Goal: Find specific page/section: Find specific page/section

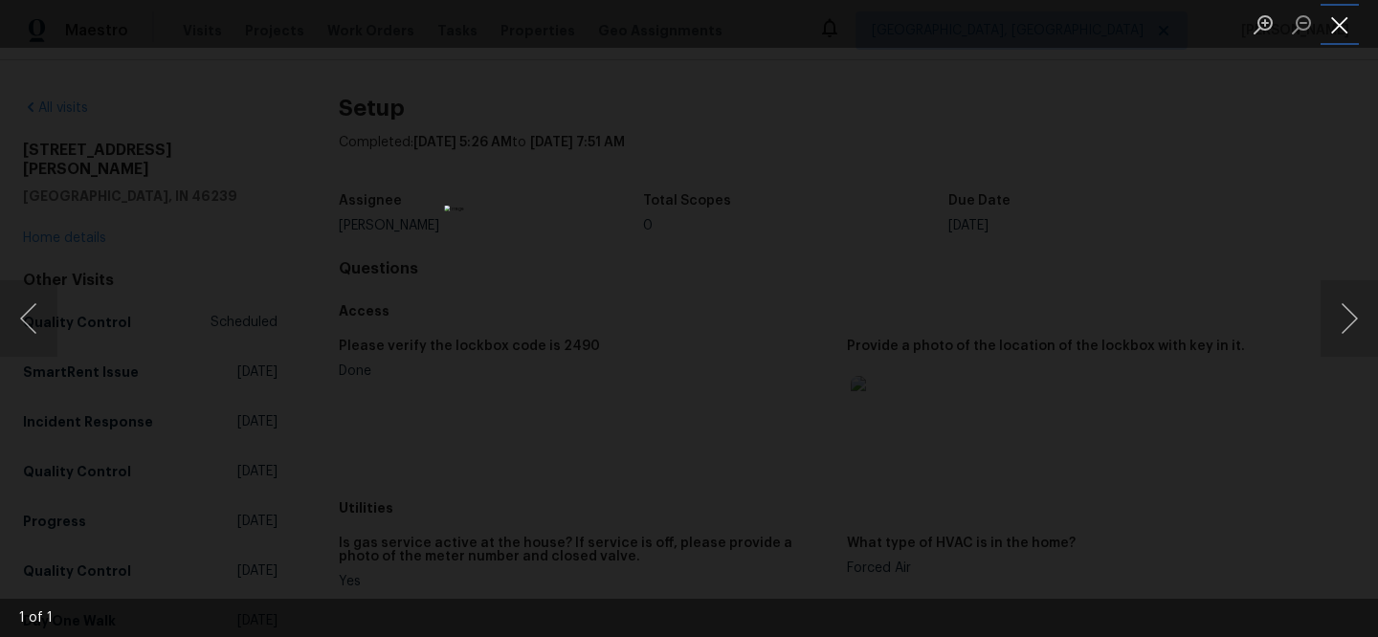
click at [1340, 33] on button "Close lightbox" at bounding box center [1339, 24] width 38 height 33
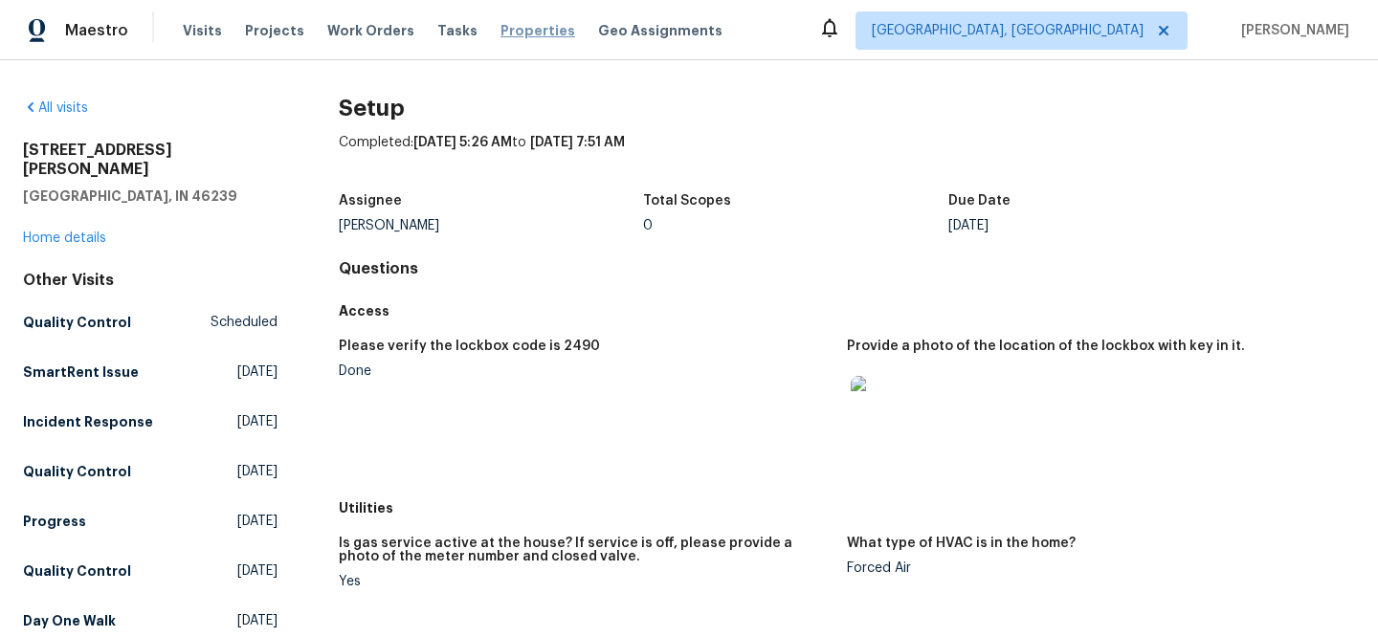
click at [500, 32] on span "Properties" at bounding box center [537, 30] width 75 height 19
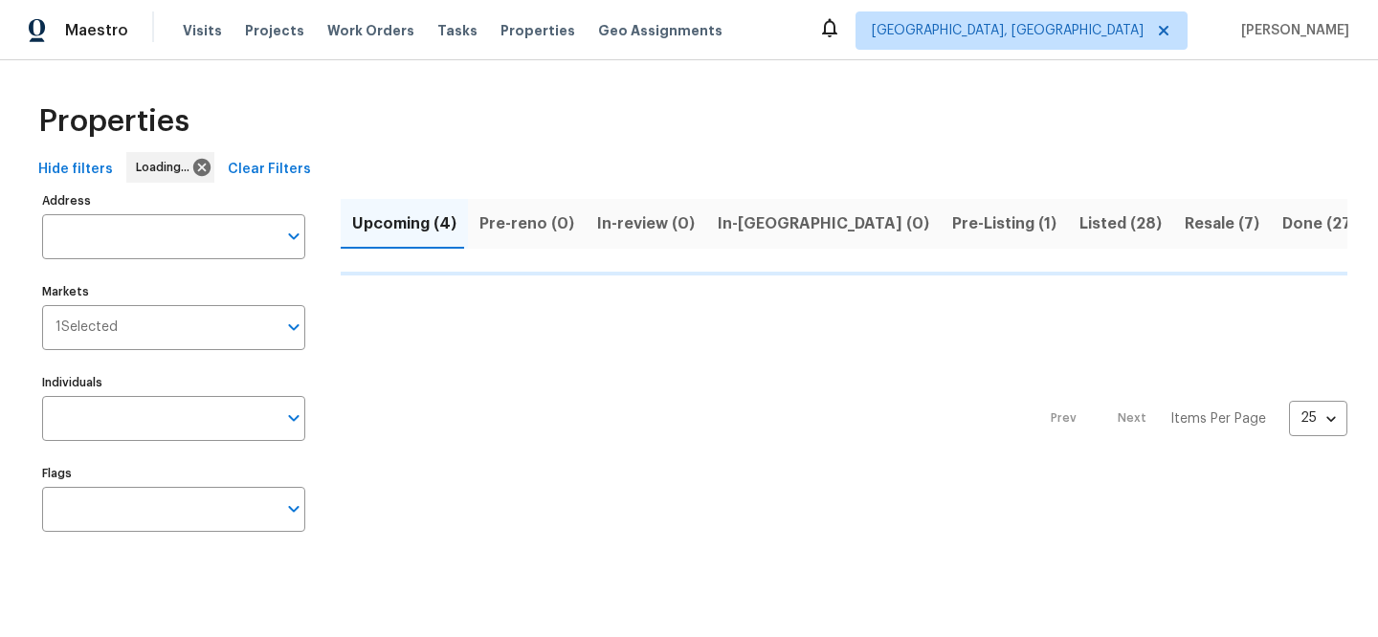
click at [254, 168] on span "Clear Filters" at bounding box center [269, 170] width 83 height 24
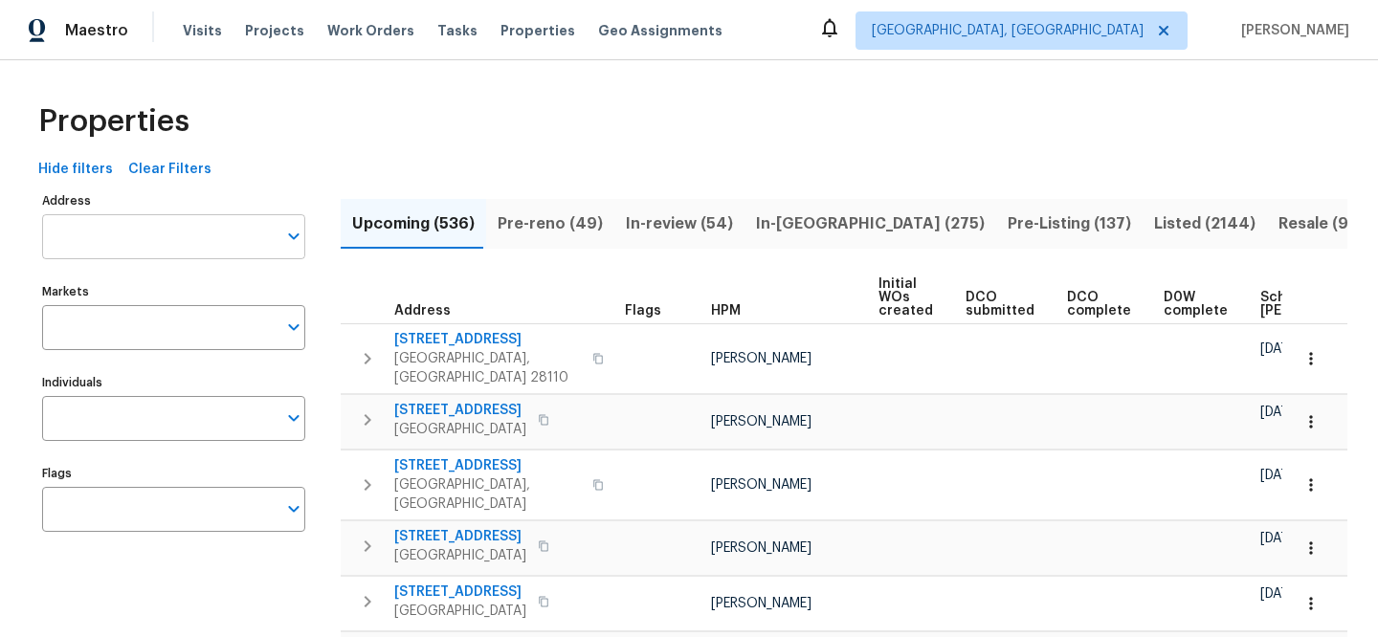
click at [198, 235] on input "Address" at bounding box center [159, 236] width 234 height 45
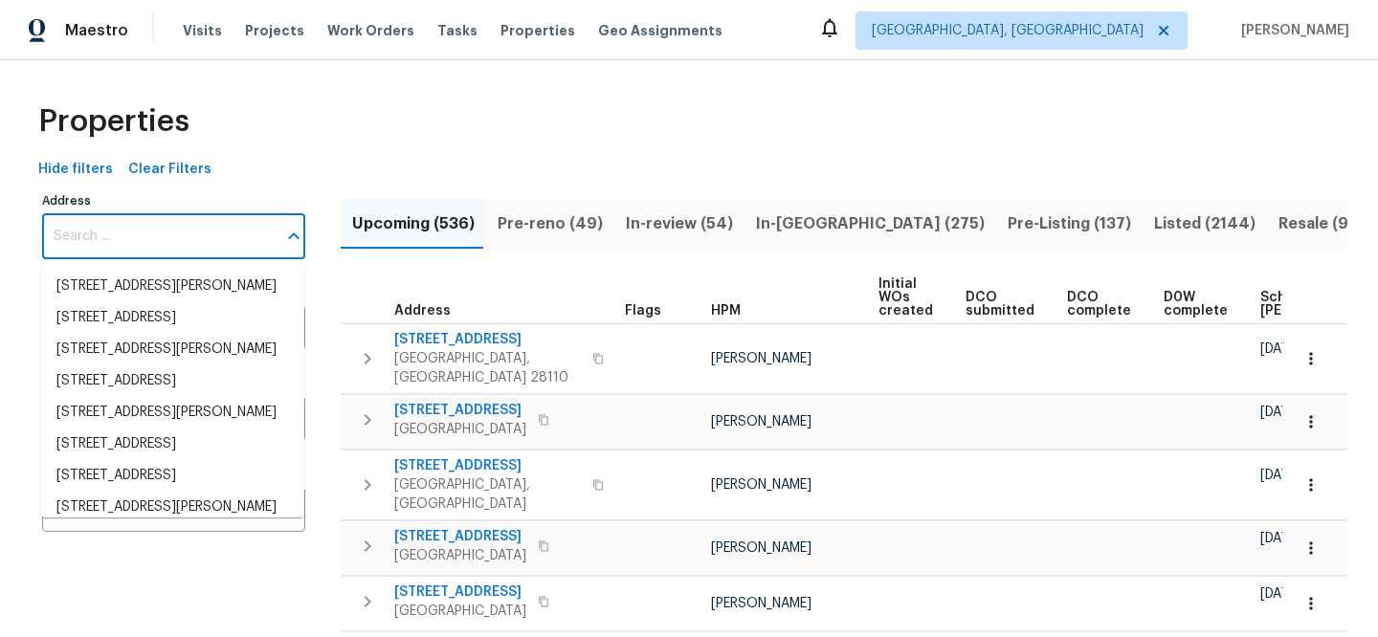
paste input "[STREET_ADDRESS][PERSON_NAME]"
type input "[STREET_ADDRESS][PERSON_NAME]"
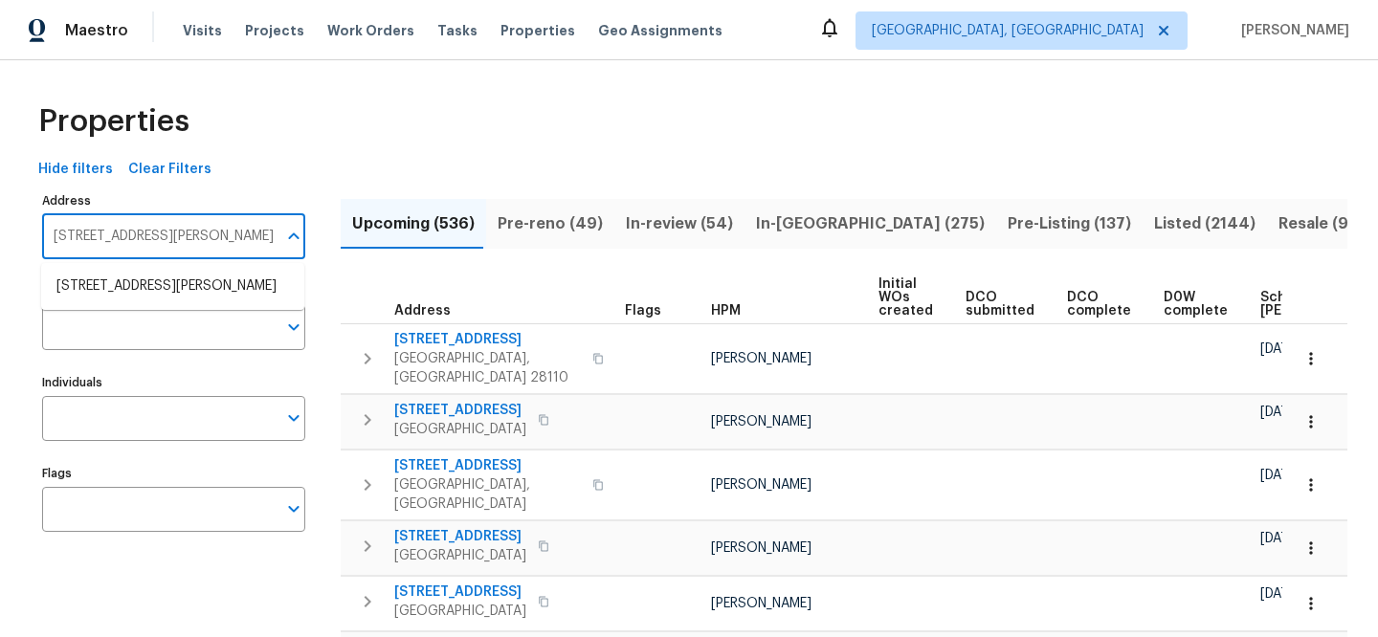
click at [206, 272] on li "[STREET_ADDRESS][PERSON_NAME]" at bounding box center [172, 287] width 263 height 32
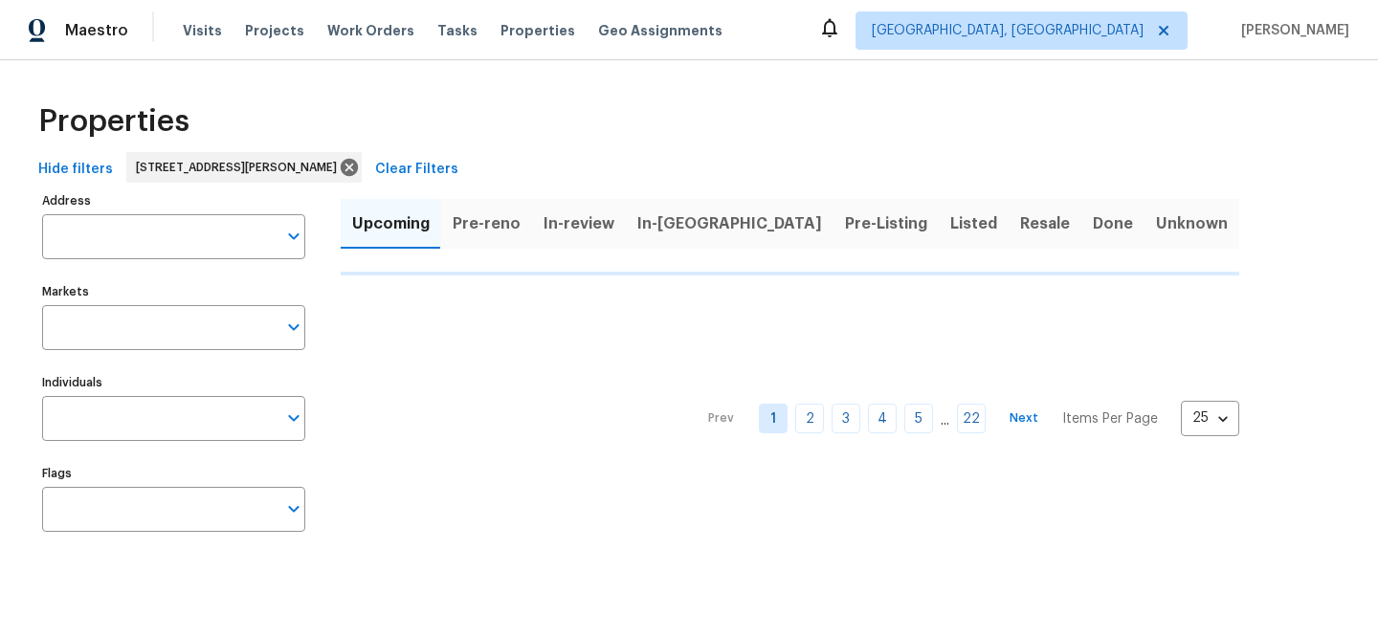
type input "[STREET_ADDRESS][PERSON_NAME]"
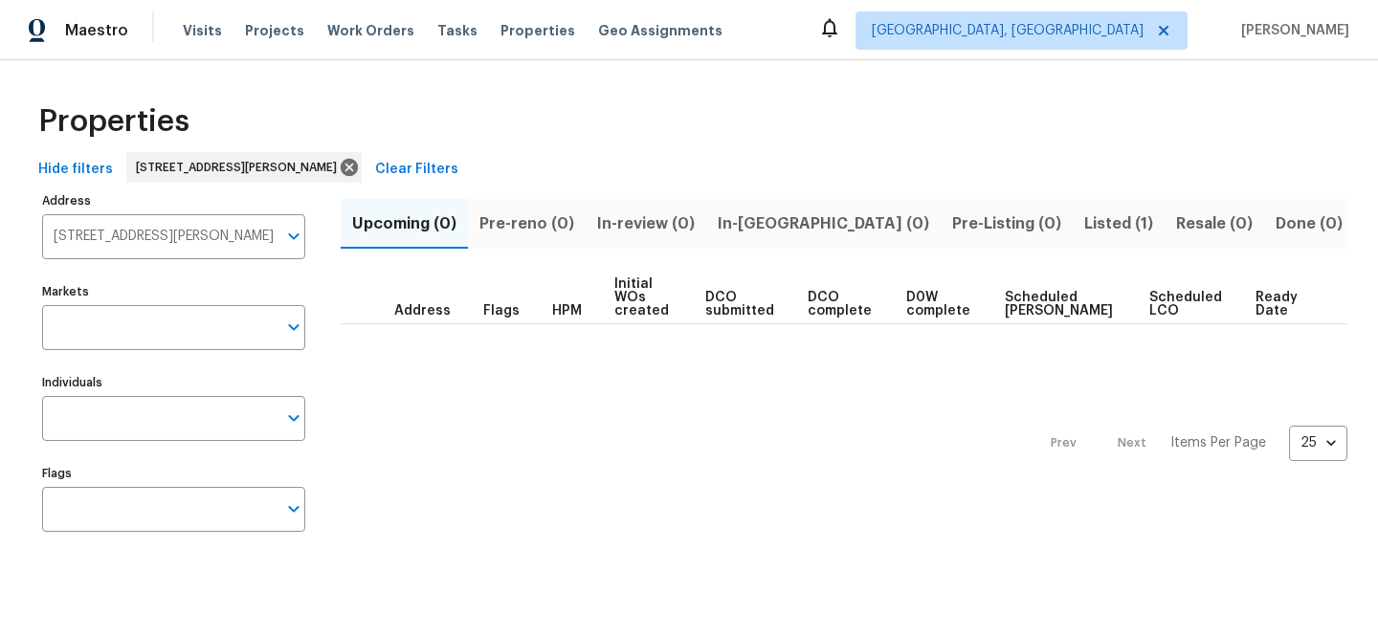
click at [1073, 223] on button "Listed (1)" at bounding box center [1119, 224] width 92 height 50
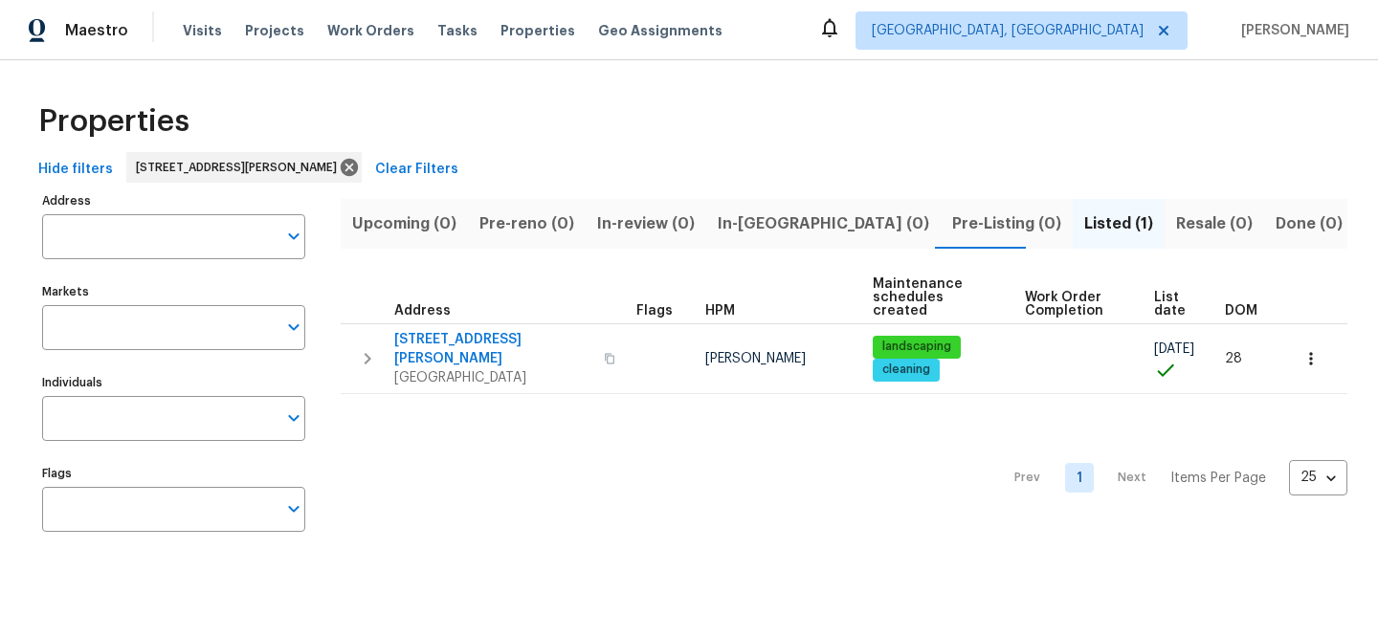
type input "[STREET_ADDRESS][PERSON_NAME]"
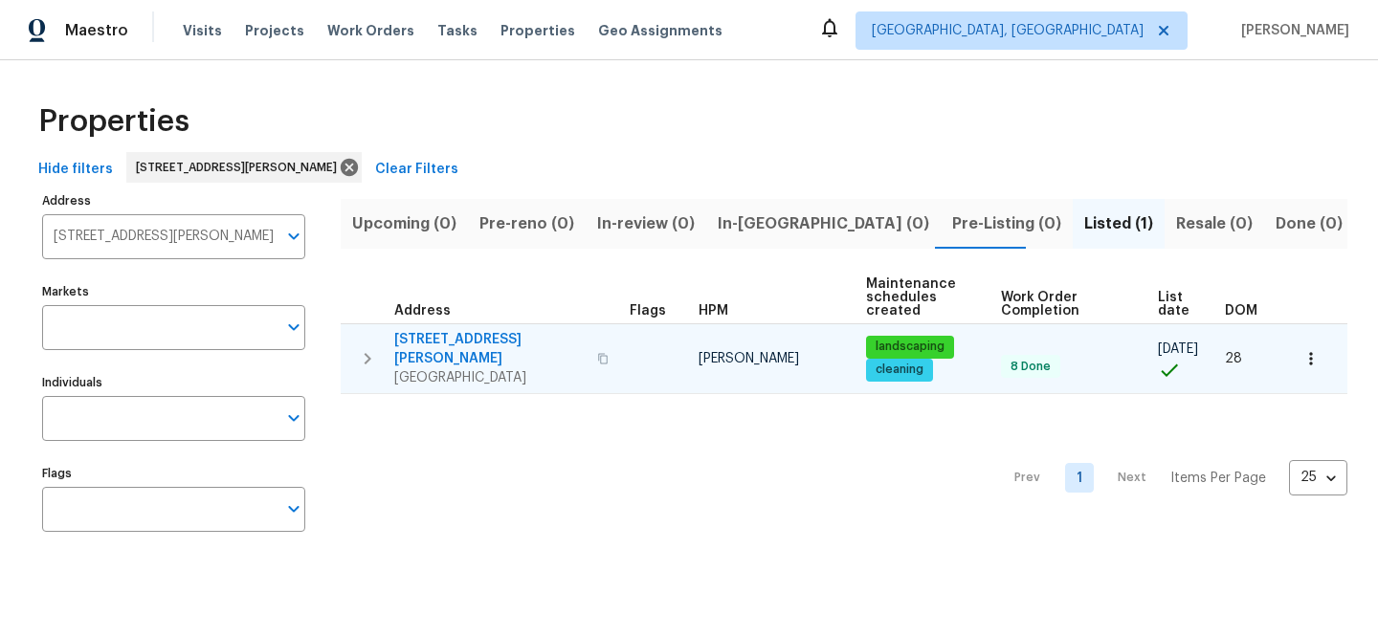
click at [457, 338] on span "[STREET_ADDRESS][PERSON_NAME]" at bounding box center [489, 349] width 191 height 38
